Goal: Complete application form

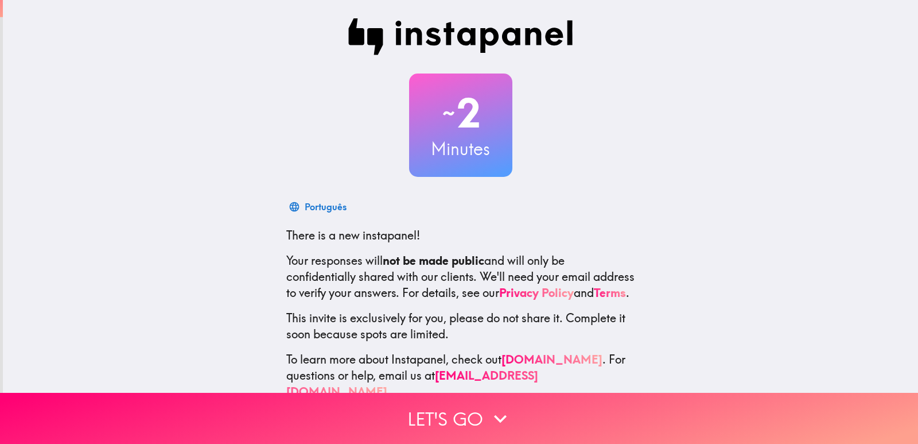
scroll to position [34, 0]
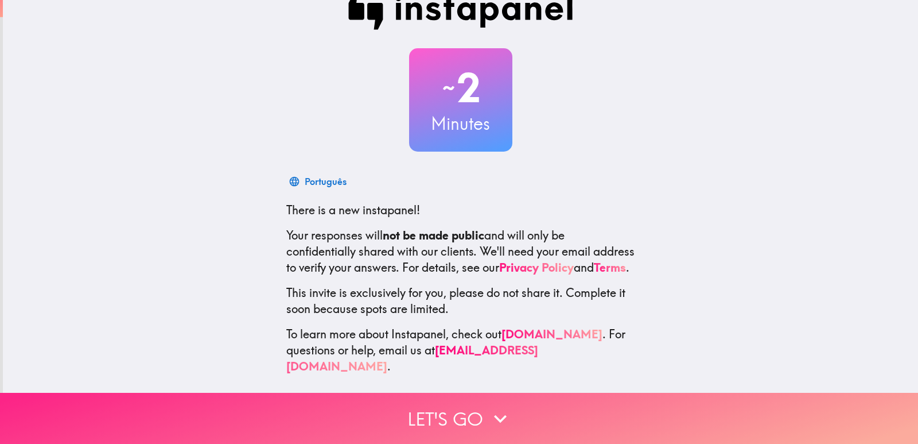
click at [560, 401] on button "Let's go" at bounding box center [459, 418] width 918 height 51
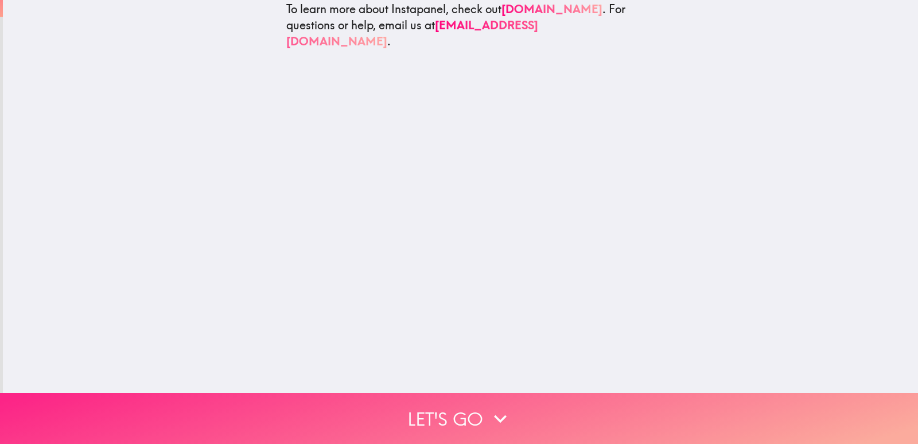
scroll to position [0, 0]
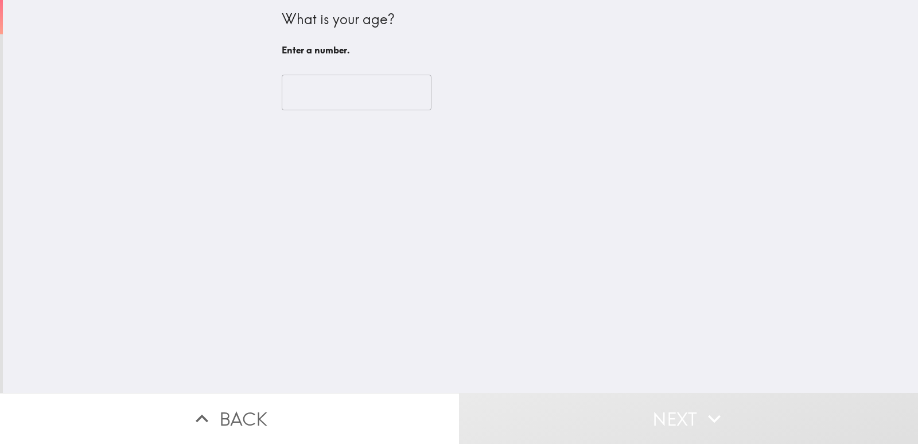
click at [334, 81] on input "number" at bounding box center [357, 93] width 150 height 36
click at [345, 95] on input "number" at bounding box center [357, 93] width 150 height 36
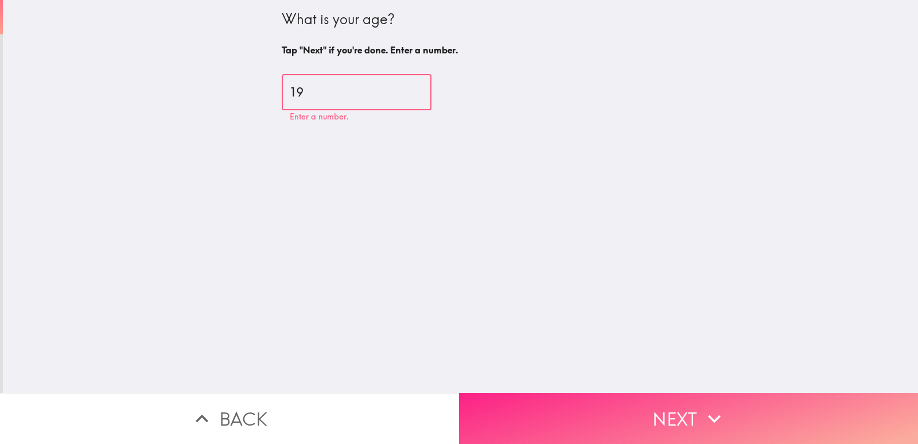
type input "19"
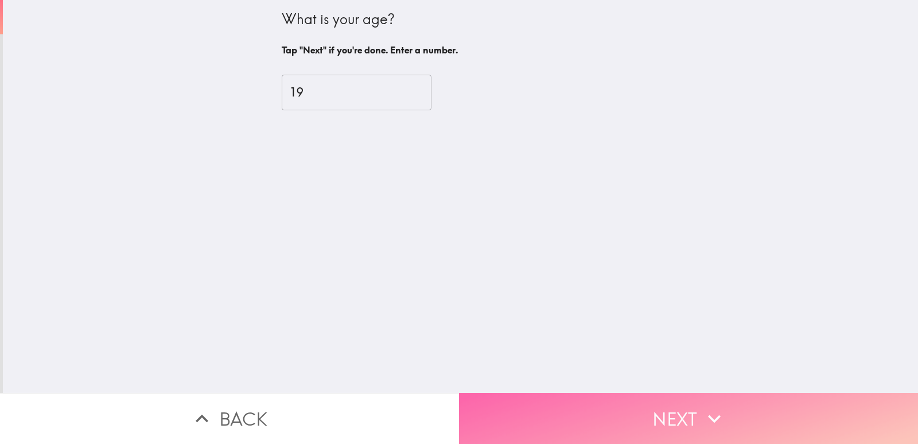
click at [565, 412] on button "Next" at bounding box center [688, 418] width 459 height 51
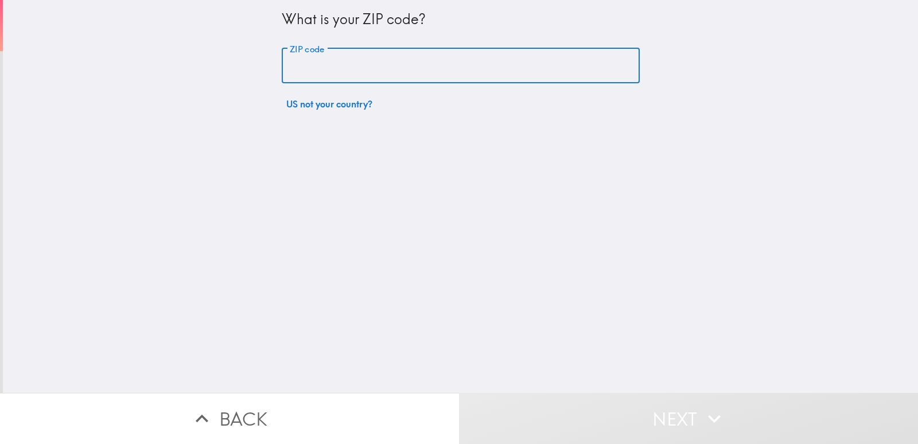
click at [400, 71] on input "ZIP code" at bounding box center [461, 66] width 358 height 36
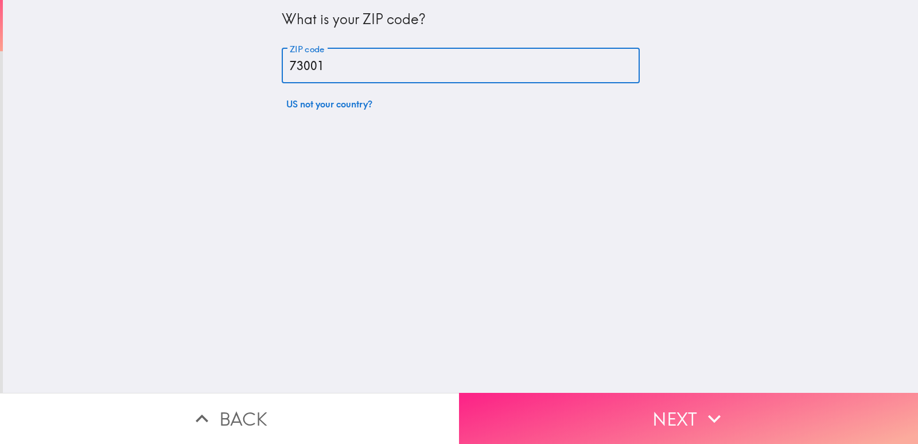
type input "73001"
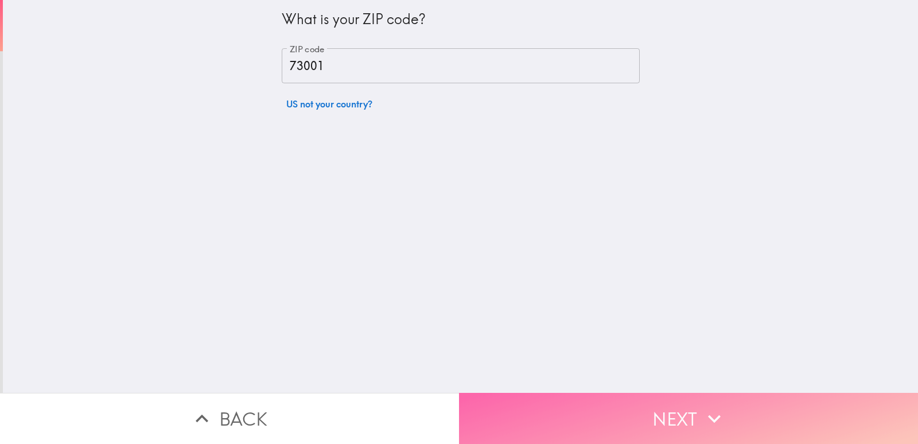
click at [584, 412] on button "Next" at bounding box center [688, 418] width 459 height 51
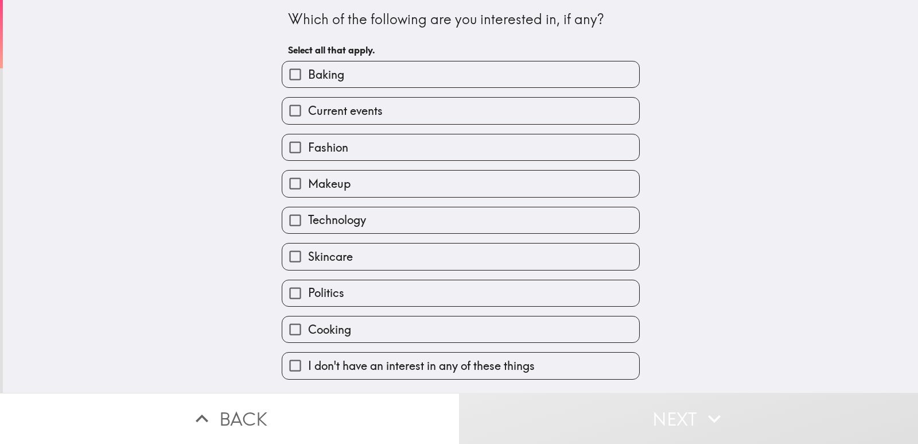
click at [580, 76] on label "Baking" at bounding box center [460, 74] width 357 height 26
click at [308, 76] on input "Baking" at bounding box center [295, 74] width 26 height 26
checkbox input "true"
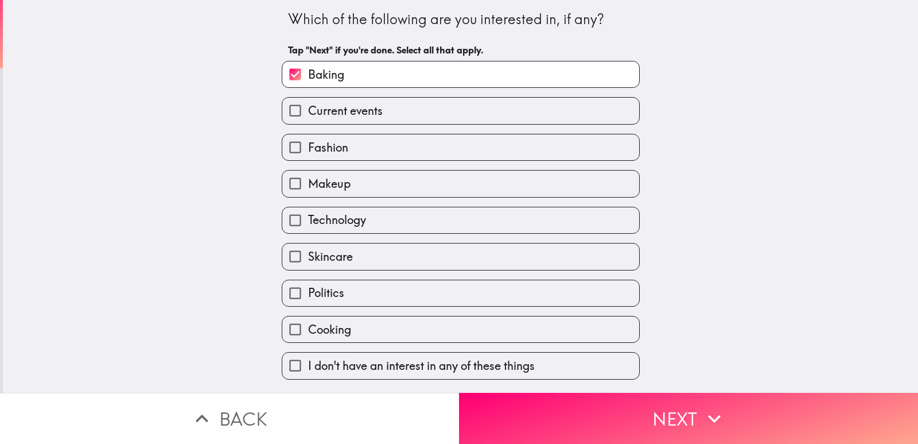
click at [579, 107] on label "Current events" at bounding box center [460, 111] width 357 height 26
click at [308, 107] on input "Current events" at bounding box center [295, 111] width 26 height 26
checkbox input "true"
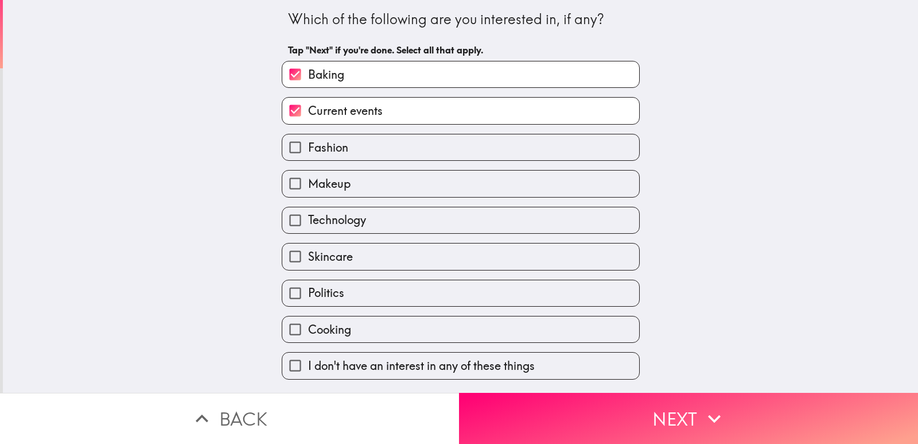
click at [565, 328] on label "Cooking" at bounding box center [460, 329] width 357 height 26
click at [308, 328] on input "Cooking" at bounding box center [295, 329] width 26 height 26
checkbox input "true"
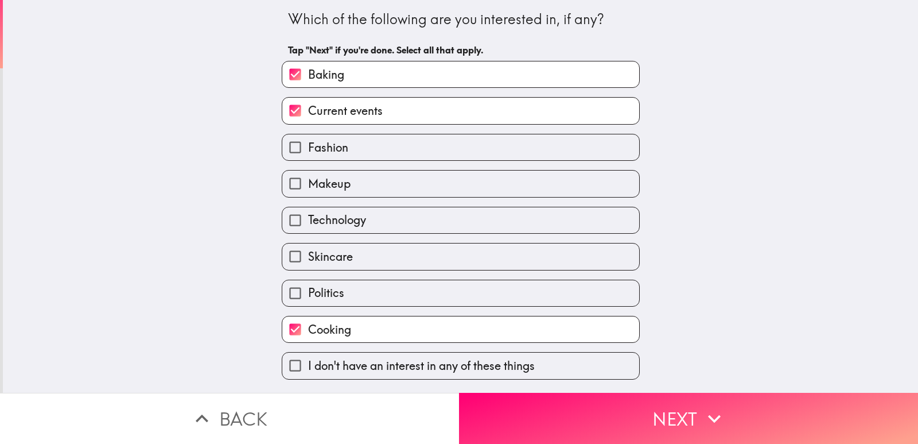
click at [551, 297] on label "Politics" at bounding box center [460, 293] width 357 height 26
click at [308, 297] on input "Politics" at bounding box center [295, 293] width 26 height 26
checkbox input "true"
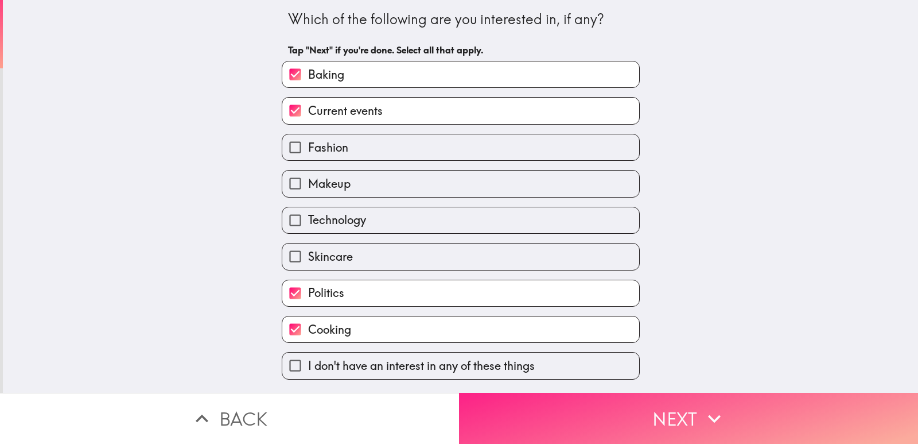
click at [555, 407] on button "Next" at bounding box center [688, 418] width 459 height 51
